Goal: Information Seeking & Learning: Find specific fact

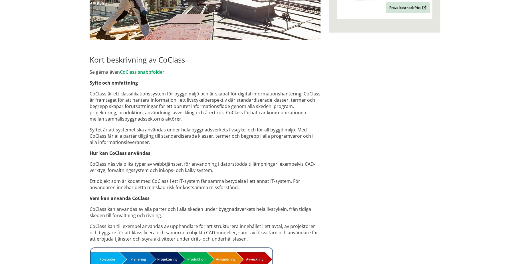
scroll to position [226, 0]
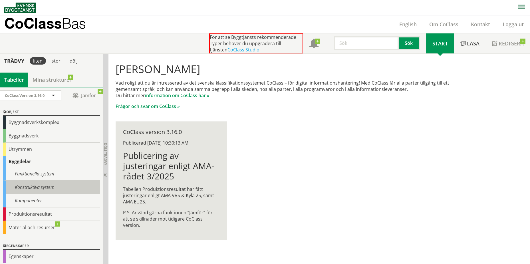
click at [59, 188] on div "Konstruktiva system" at bounding box center [51, 187] width 97 height 13
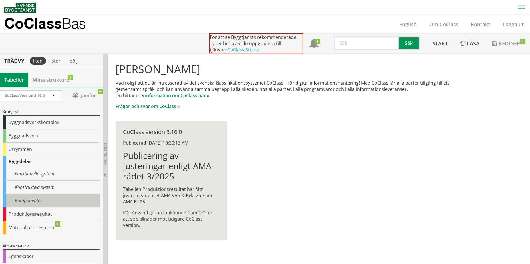
click at [43, 200] on div "CoClass Version 3.16.0 CoClass Version 3.16.0 CoClass Version 3.15.0 CoClass Ve…" at bounding box center [51, 175] width 103 height 177
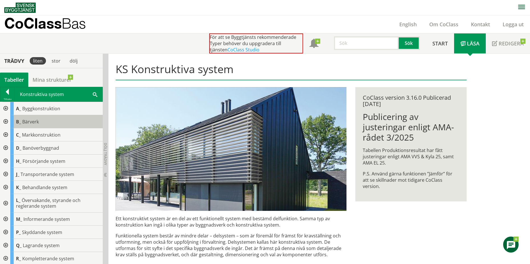
click at [47, 122] on div "B_ Bärverk" at bounding box center [56, 121] width 93 height 13
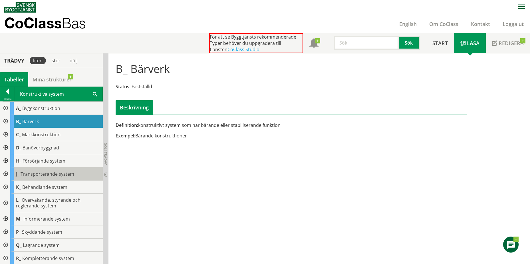
scroll to position [1, 0]
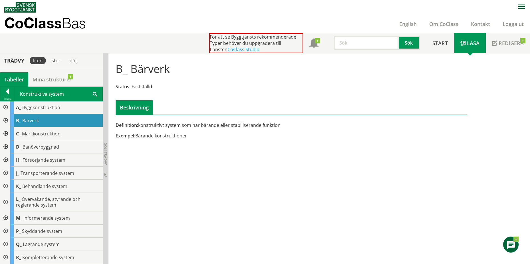
click at [6, 118] on div at bounding box center [5, 120] width 10 height 13
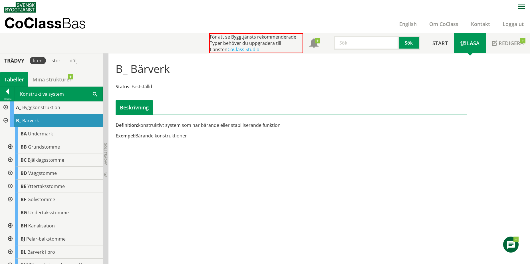
click at [363, 44] on input "text" at bounding box center [366, 43] width 65 height 14
click at [355, 56] on div "påle" at bounding box center [366, 55] width 60 height 9
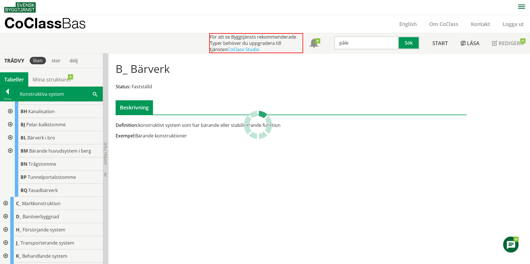
scroll to position [144, 0]
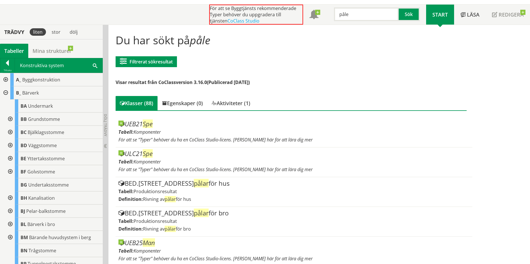
type input "påle"
click at [5, 93] on div at bounding box center [5, 92] width 10 height 13
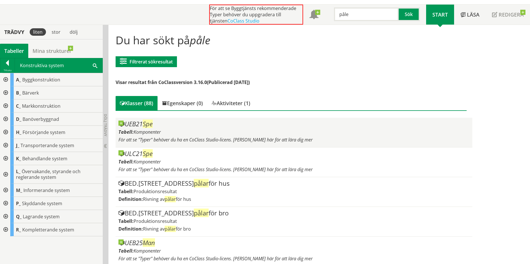
drag, startPoint x: 127, startPoint y: 124, endPoint x: 143, endPoint y: 124, distance: 15.1
click at [143, 124] on div "UEB21 Spe" at bounding box center [294, 124] width 351 height 7
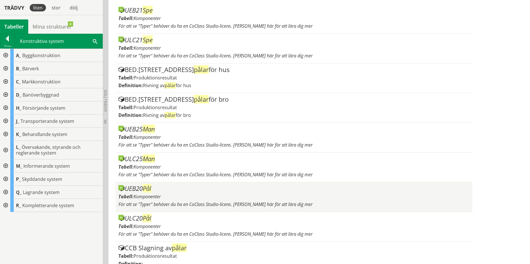
scroll to position [143, 0]
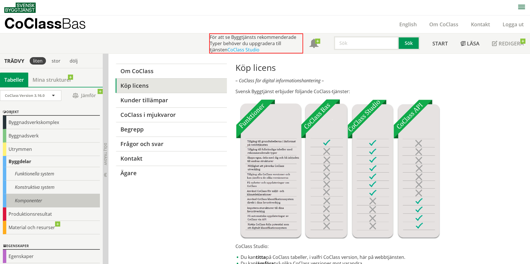
click at [43, 201] on div "Komponenter" at bounding box center [51, 200] width 97 height 13
click at [29, 200] on div "Komponenter" at bounding box center [51, 200] width 97 height 13
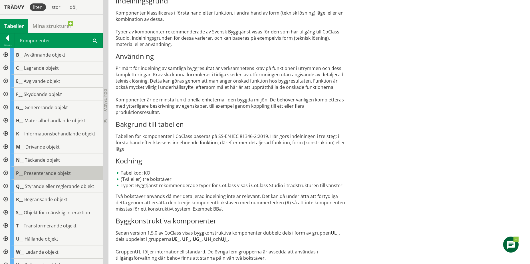
scroll to position [39, 0]
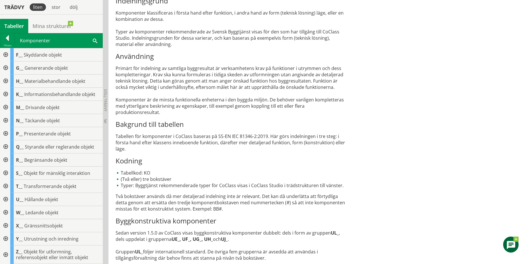
click at [7, 198] on div at bounding box center [5, 199] width 10 height 13
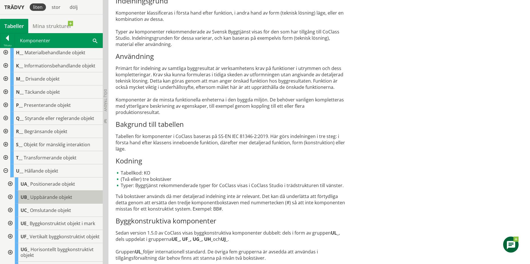
scroll to position [97, 0]
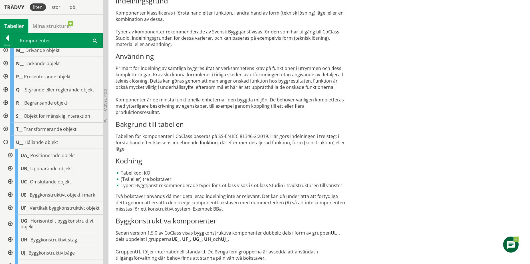
click at [11, 168] on div at bounding box center [10, 168] width 10 height 13
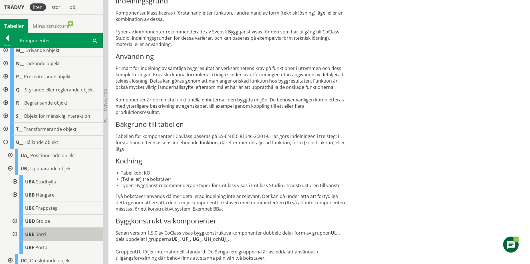
scroll to position [125, 0]
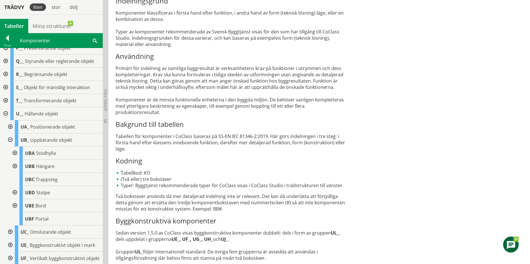
click at [15, 204] on div at bounding box center [14, 205] width 10 height 13
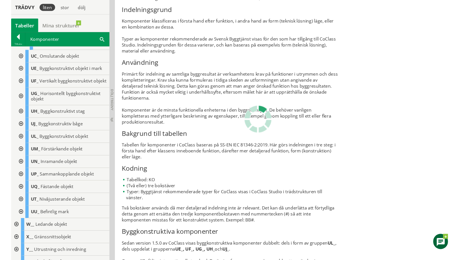
scroll to position [325, 0]
